Goal: Information Seeking & Learning: Compare options

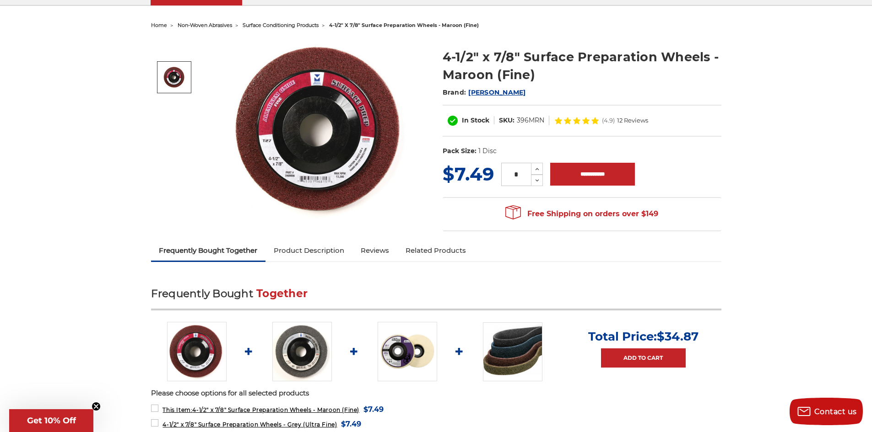
scroll to position [92, 0]
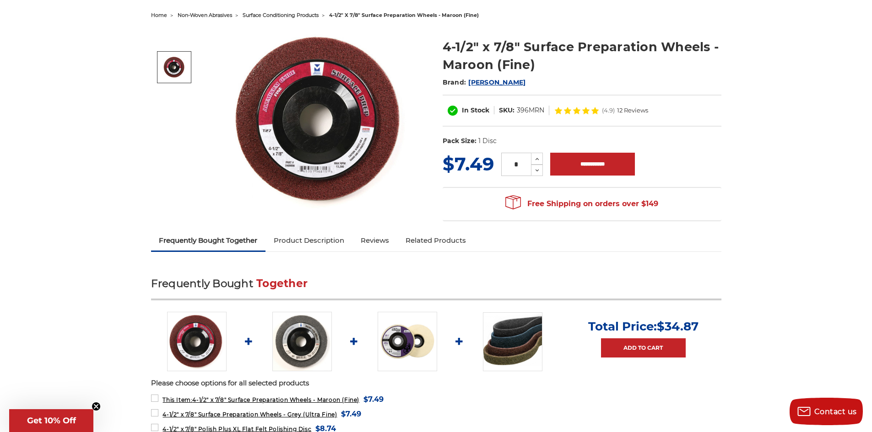
click at [302, 345] on img at bounding box center [301, 341] width 59 height 59
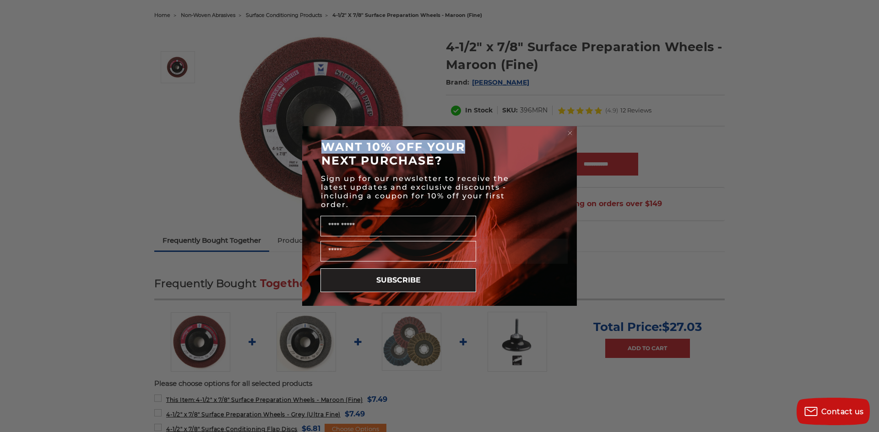
click at [574, 134] on div "Close dialog WANT 10% OFF YOUR NEXT PURCHASE? Sign up for our newsletter to rec…" at bounding box center [439, 216] width 275 height 180
click at [562, 131] on form "WANT 10% OFF YOUR NEXT PURCHASE? Sign up for our newsletter to receive the late…" at bounding box center [439, 216] width 275 height 180
click at [567, 131] on circle "Close dialog" at bounding box center [570, 133] width 9 height 9
